Goal: Task Accomplishment & Management: Manage account settings

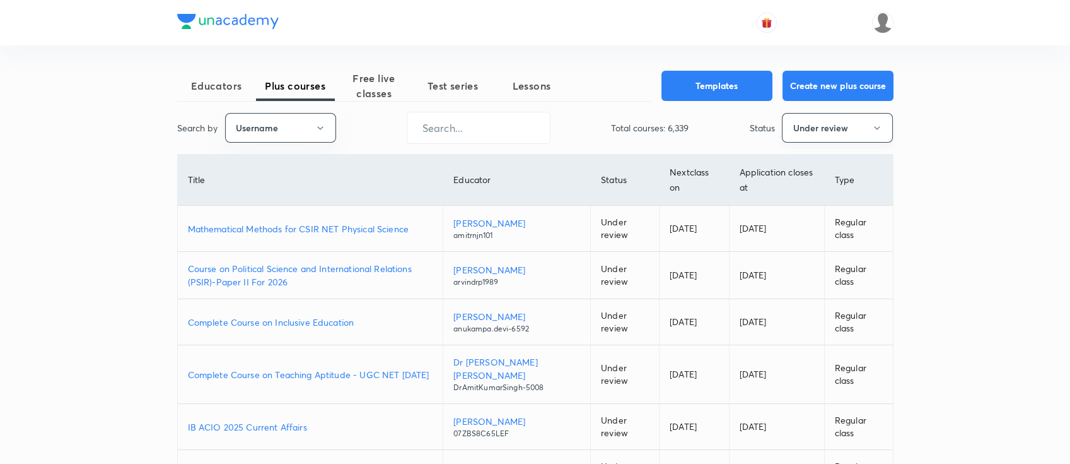
click at [821, 126] on button "Under review" at bounding box center [837, 128] width 111 height 30
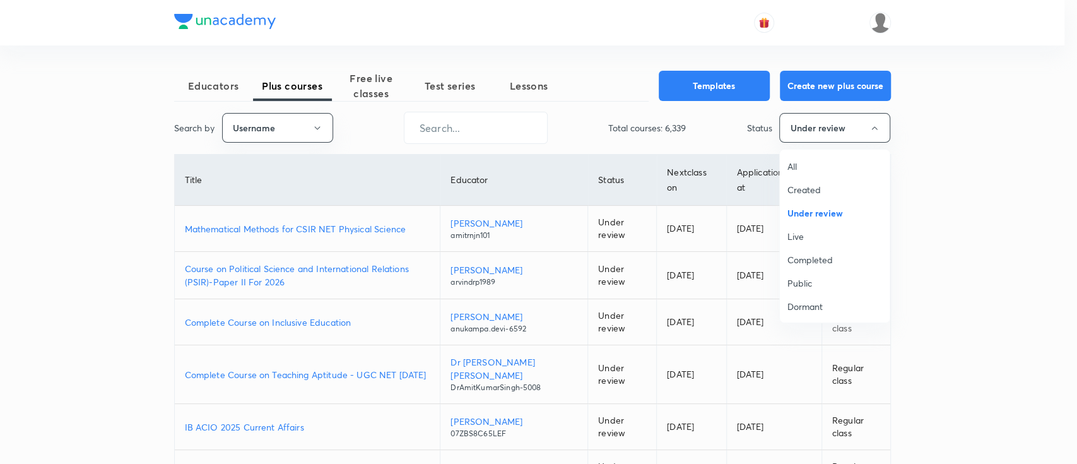
click at [800, 163] on span "All" at bounding box center [834, 166] width 95 height 13
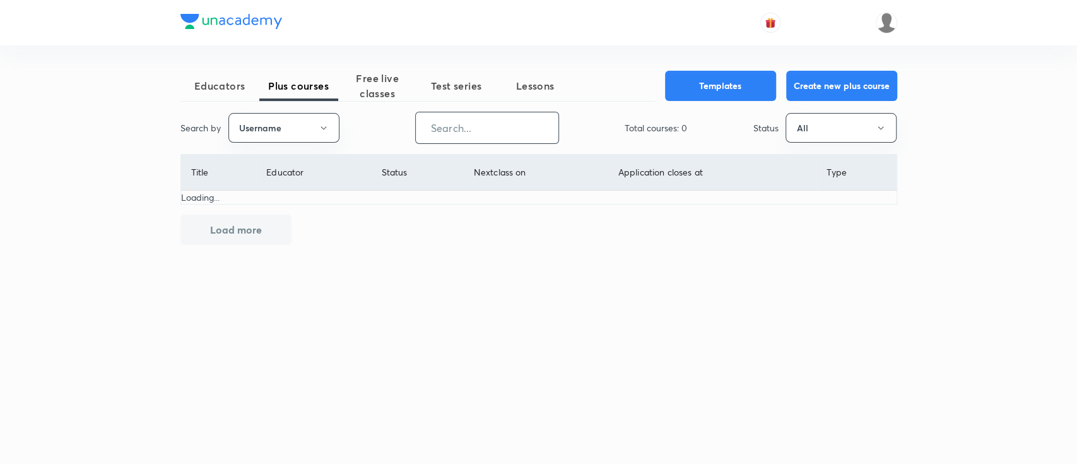
click at [519, 133] on input "text" at bounding box center [487, 128] width 143 height 32
paste input "unacademy-user-Y4ZT1WT0H84G"
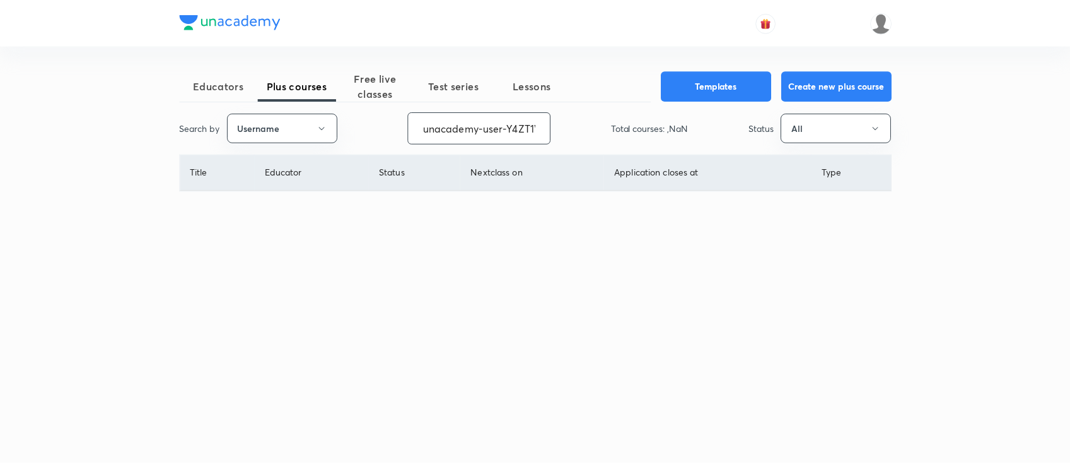
scroll to position [0, 50]
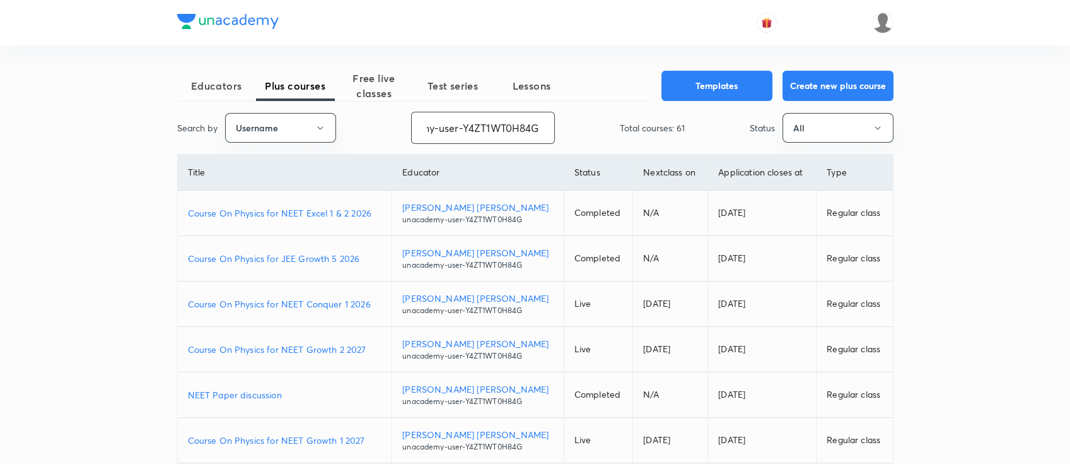
type input "unacademy-user-Y4ZT1WT0H84G"
click at [373, 343] on p "Course On Physics for NEET Growth 2 2027" at bounding box center [285, 349] width 194 height 13
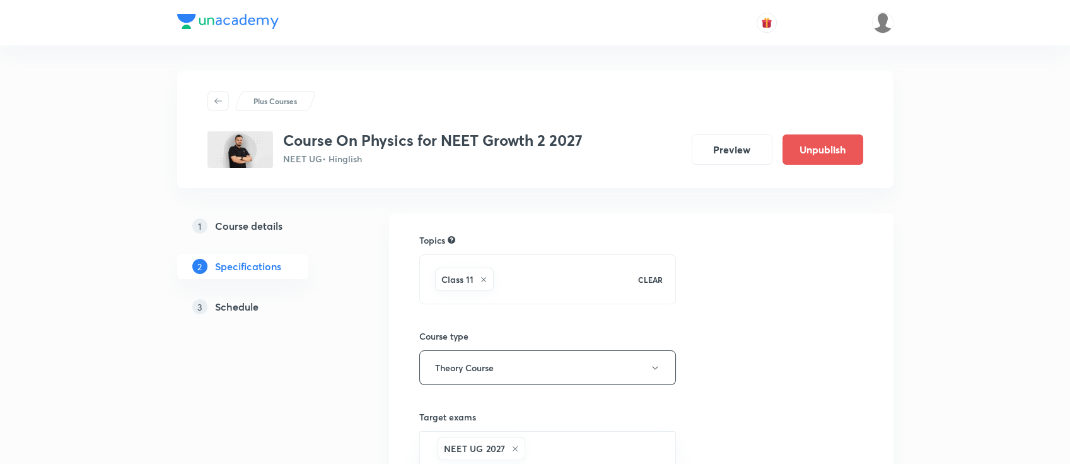
click at [246, 307] on h5 "Schedule" at bounding box center [237, 306] width 44 height 15
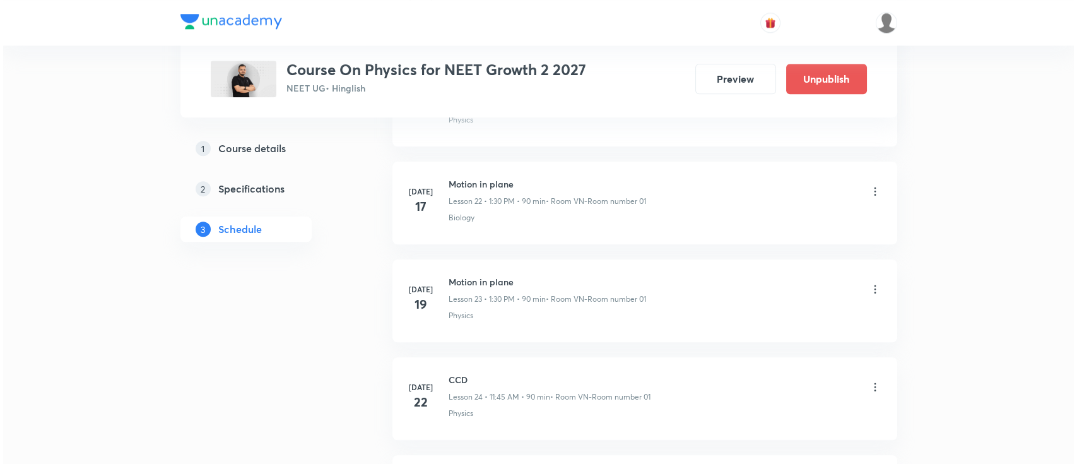
scroll to position [4452, 0]
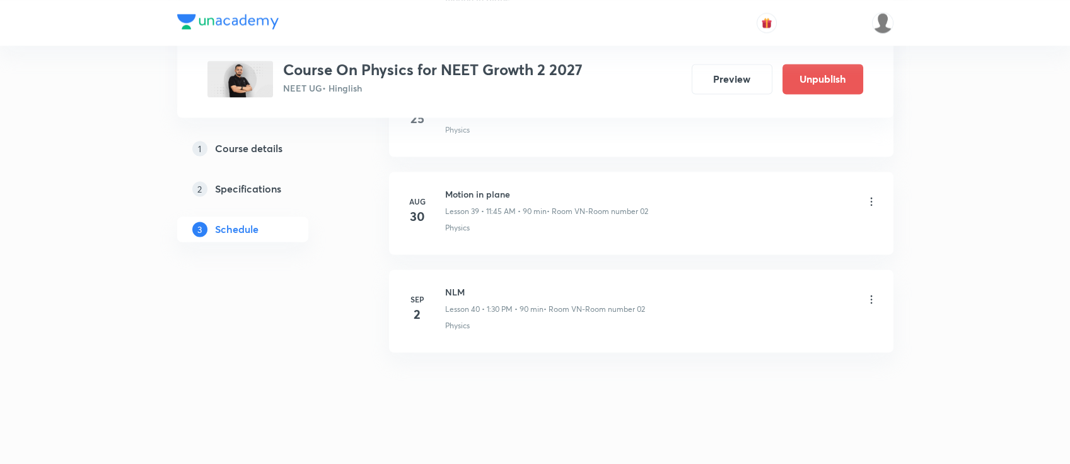
click at [869, 293] on icon at bounding box center [871, 299] width 13 height 13
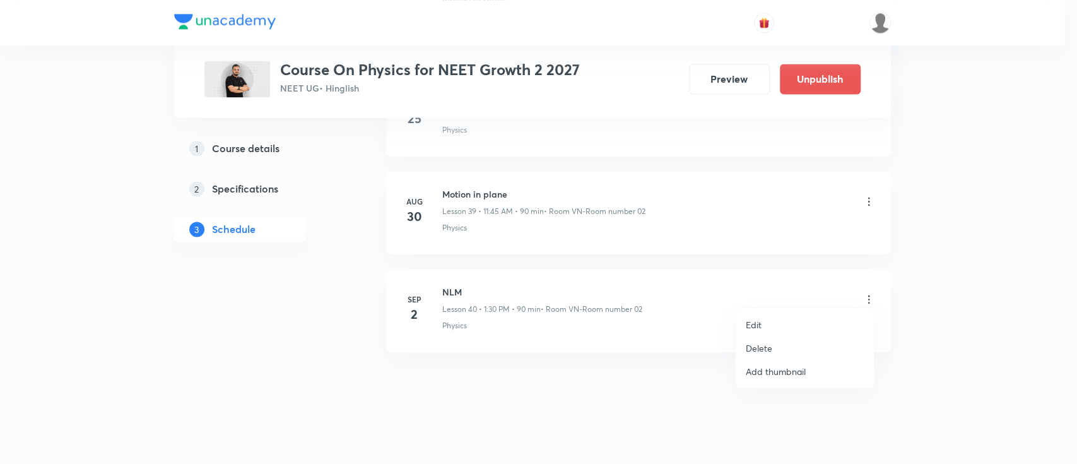
click at [777, 317] on li "Edit" at bounding box center [805, 324] width 138 height 23
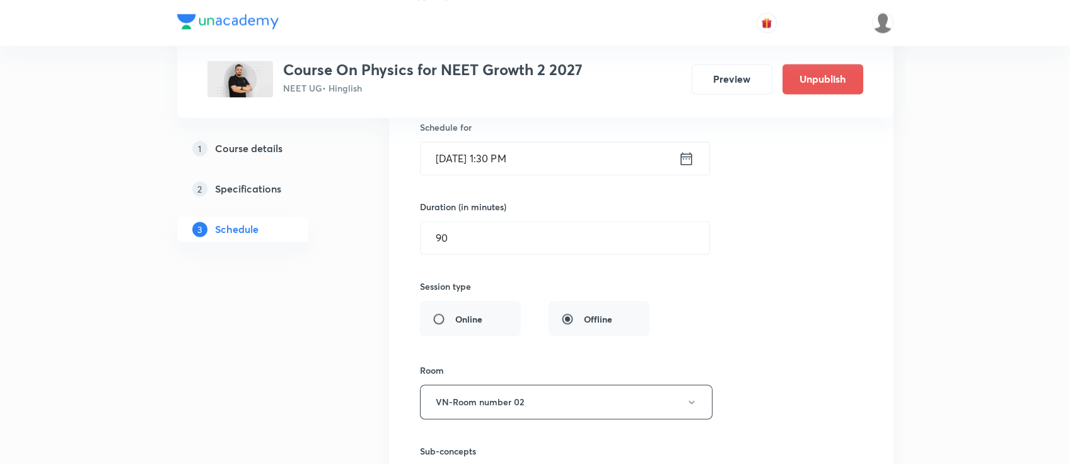
scroll to position [4021, 0]
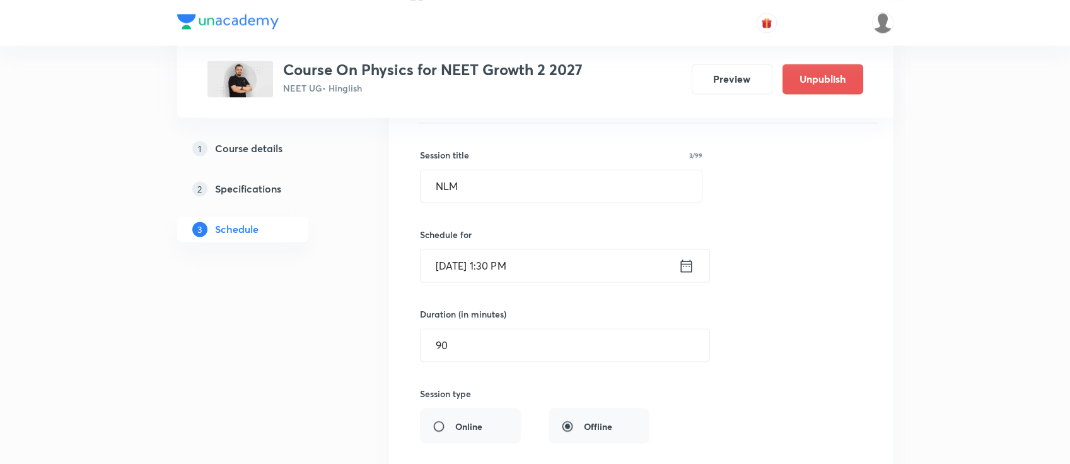
click at [686, 264] on icon at bounding box center [687, 266] width 16 height 18
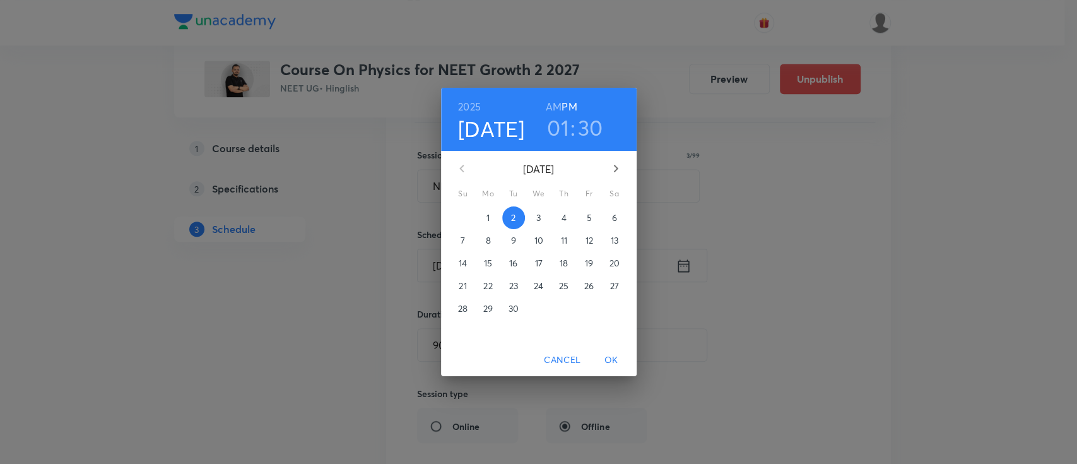
click at [488, 212] on p "1" at bounding box center [487, 217] width 3 height 13
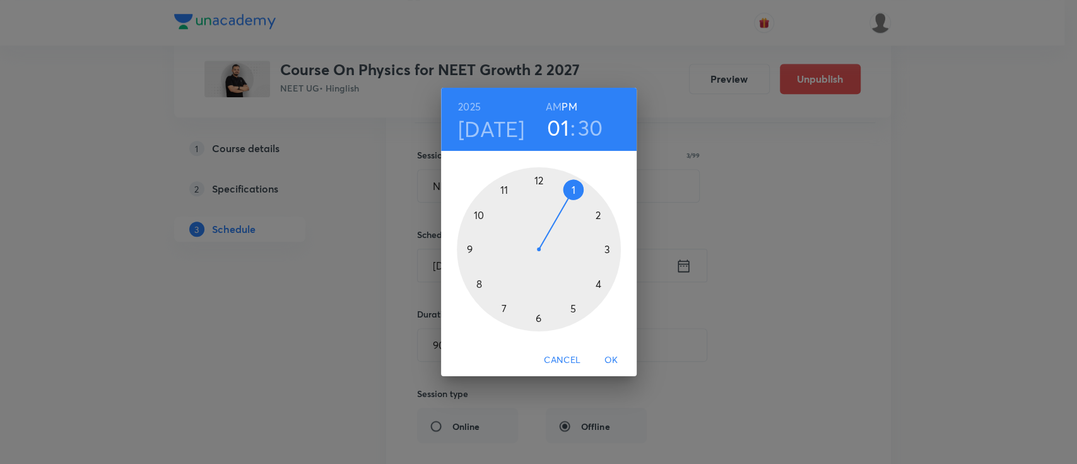
click at [616, 363] on span "OK" at bounding box center [611, 360] width 30 height 16
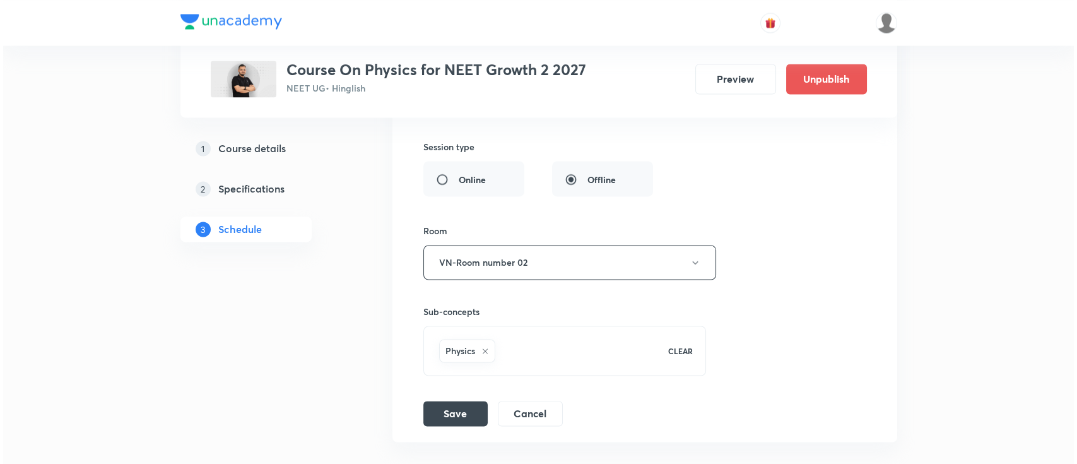
scroll to position [4273, 0]
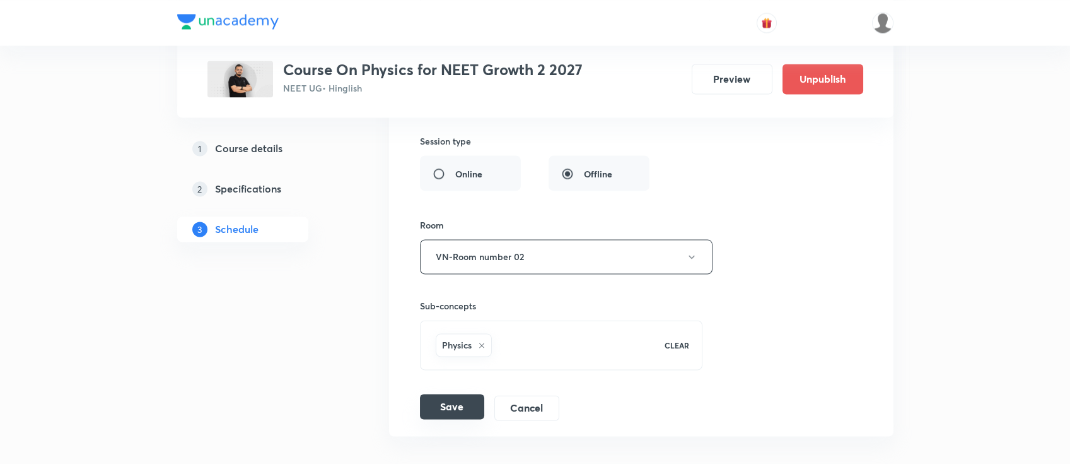
click at [459, 404] on button "Save" at bounding box center [452, 406] width 64 height 25
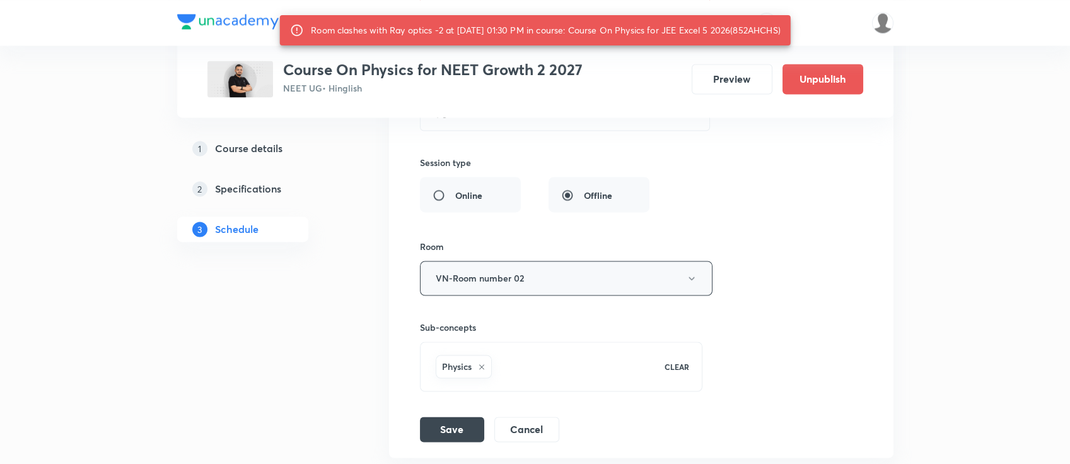
click at [498, 284] on button "VN-Room number 02" at bounding box center [566, 278] width 293 height 35
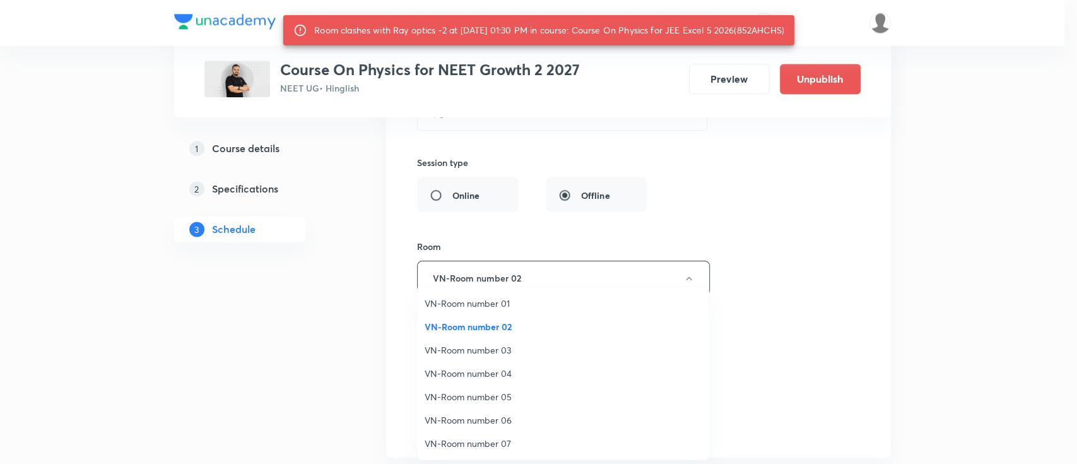
click at [508, 375] on span "VN-Room number 04" at bounding box center [563, 372] width 276 height 13
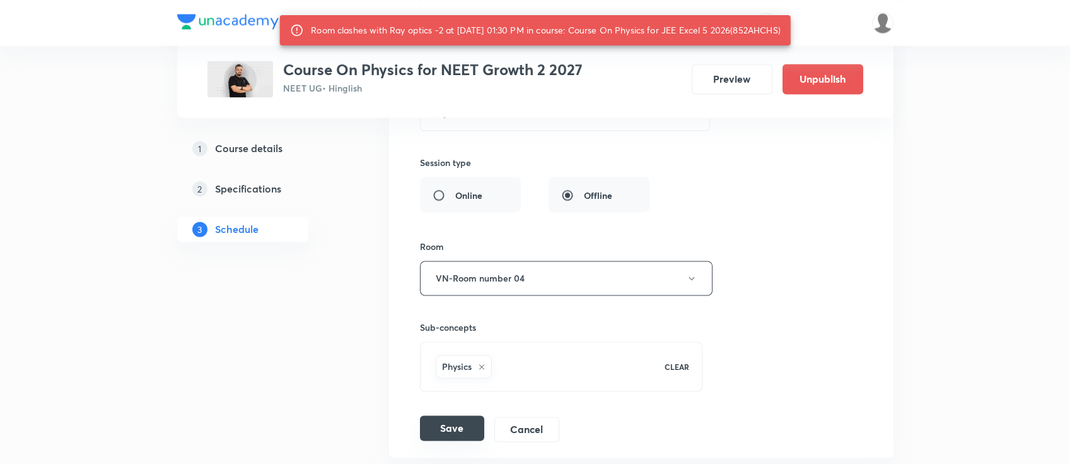
click at [457, 416] on button "Save" at bounding box center [452, 427] width 64 height 25
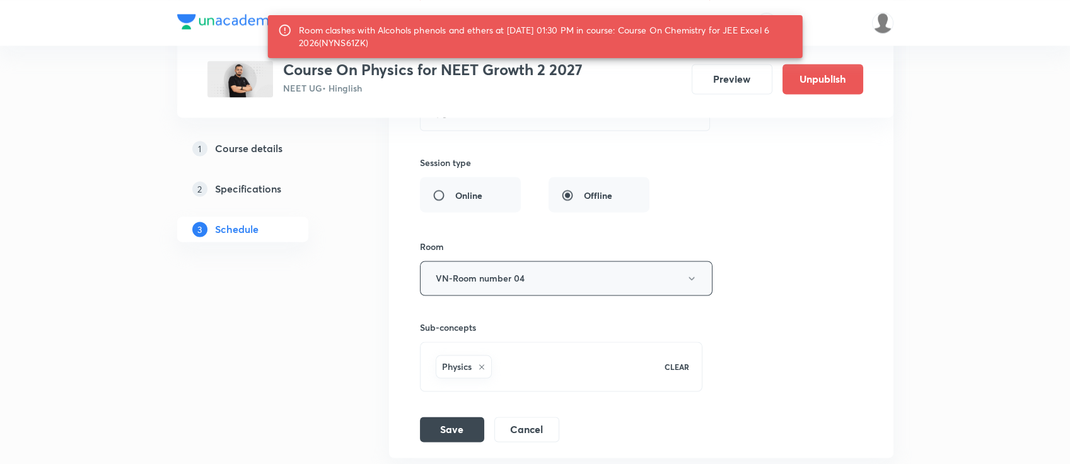
click at [490, 269] on button "VN-Room number 04" at bounding box center [566, 278] width 293 height 35
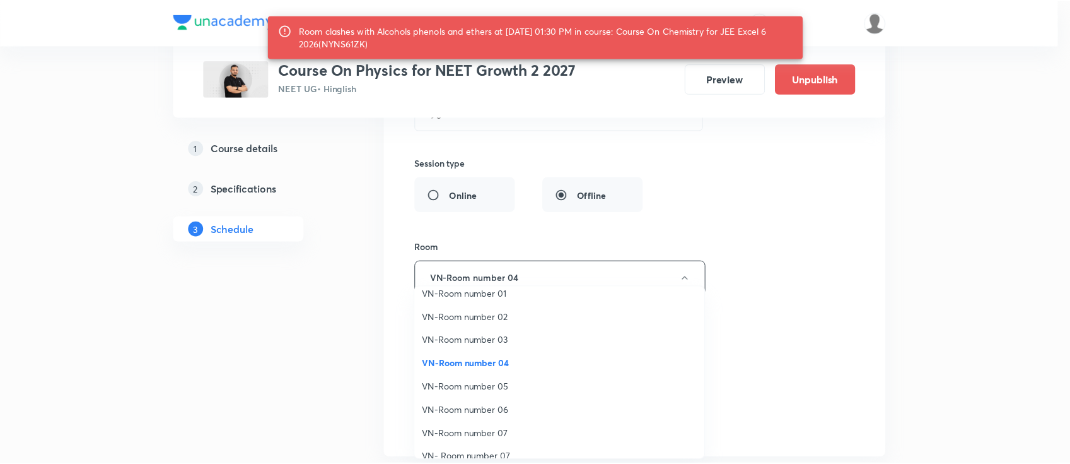
scroll to position [23, 0]
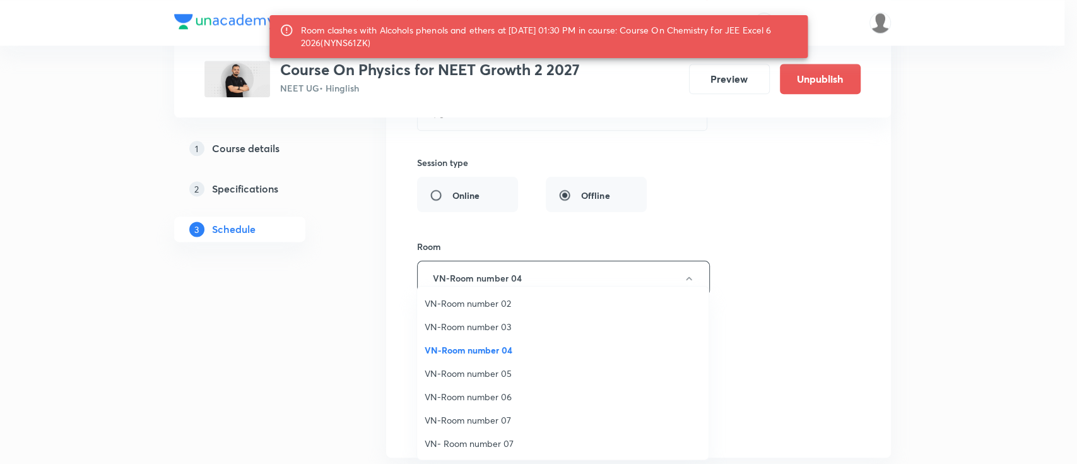
click at [484, 411] on li "VN-Room number 07" at bounding box center [562, 419] width 291 height 23
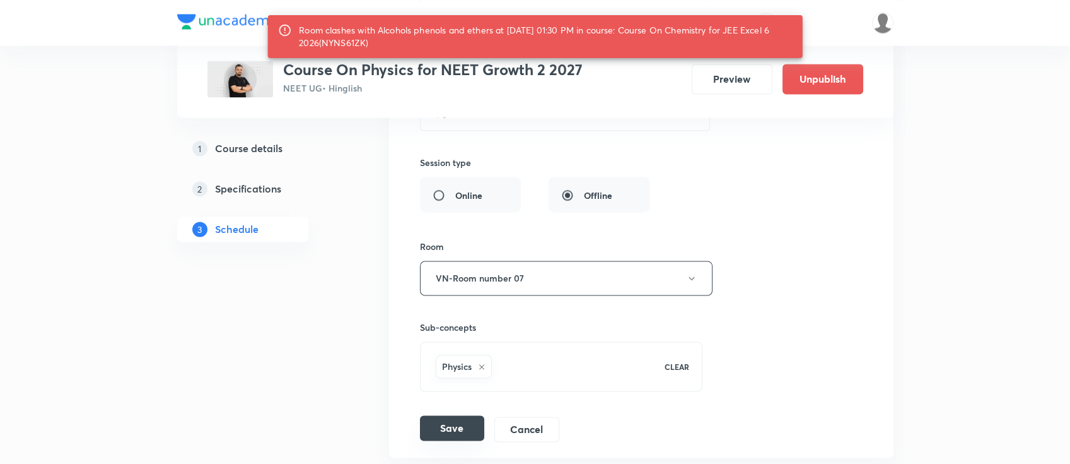
click at [456, 427] on button "Save" at bounding box center [452, 427] width 64 height 25
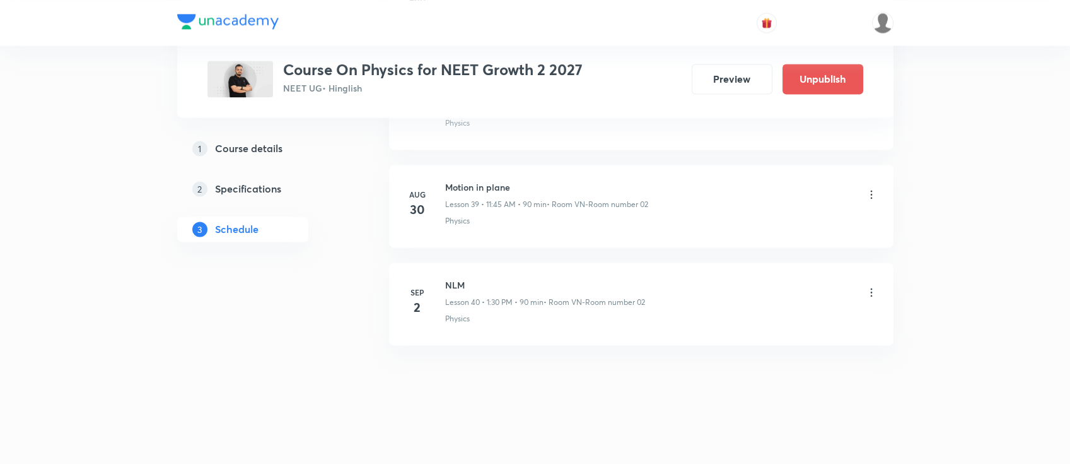
scroll to position [3873, 0]
